Goal: Information Seeking & Learning: Stay updated

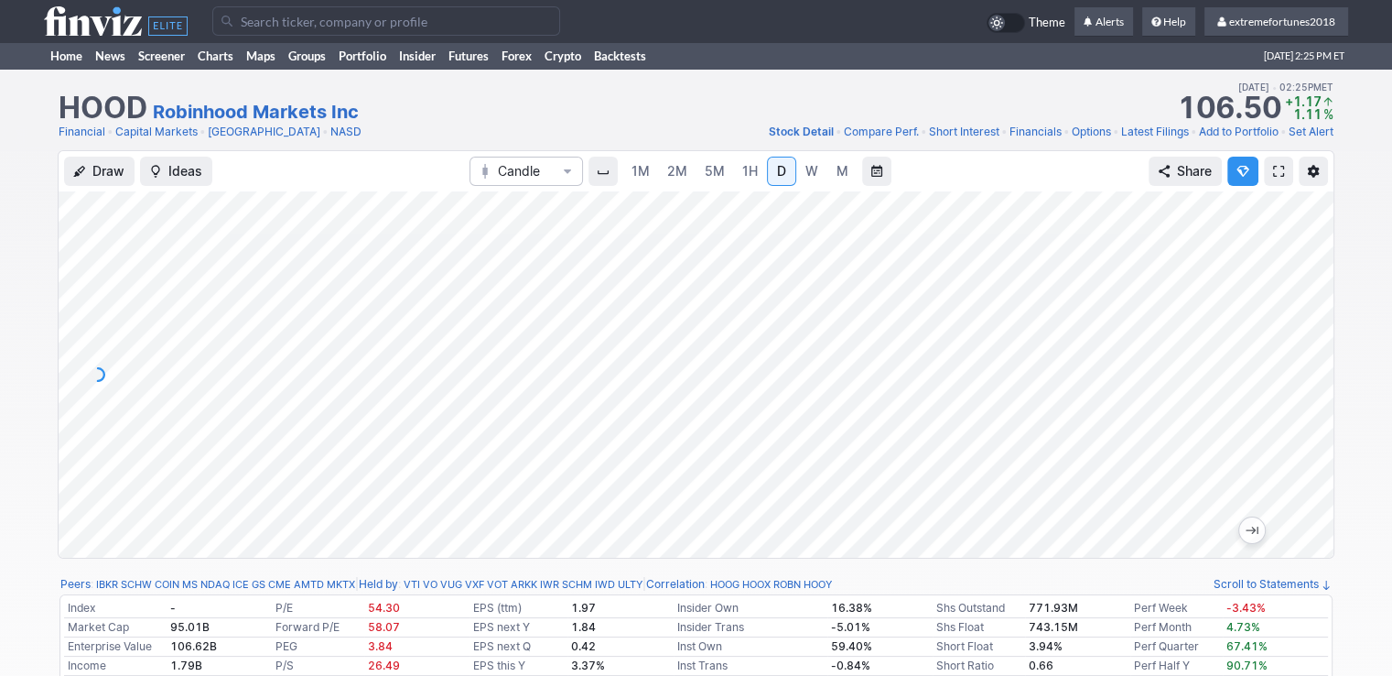
click at [680, 173] on span "2M" at bounding box center [677, 171] width 20 height 16
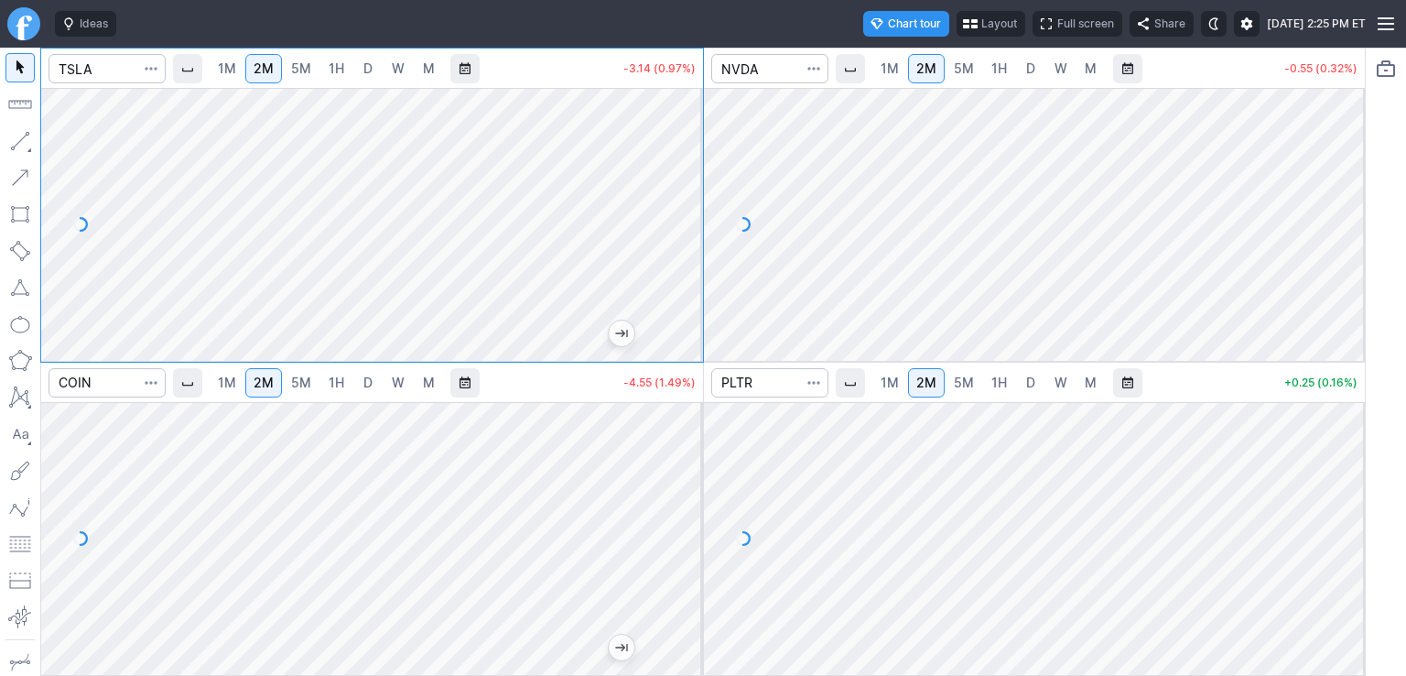
click at [374, 68] on span "D" at bounding box center [368, 69] width 13 height 18
click at [1024, 70] on span "D" at bounding box center [1030, 69] width 13 height 18
